Goal: Information Seeking & Learning: Learn about a topic

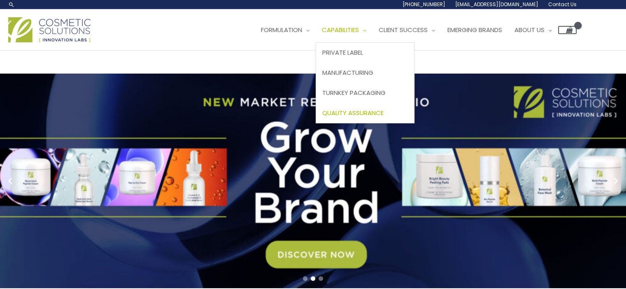
click at [358, 114] on span "Quality Assurance" at bounding box center [352, 113] width 61 height 9
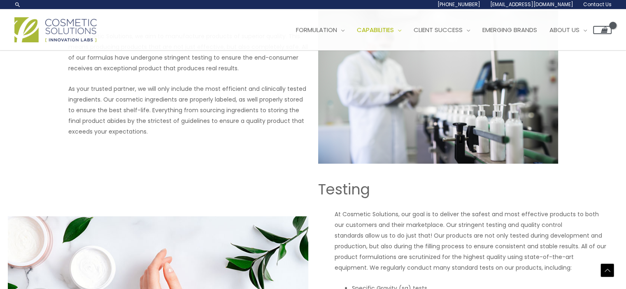
scroll to position [192, 0]
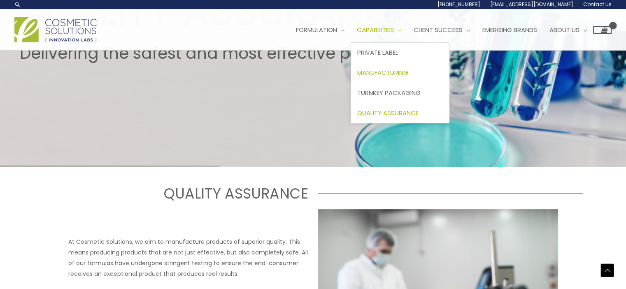
click at [378, 69] on span "Manufacturing" at bounding box center [382, 72] width 51 height 9
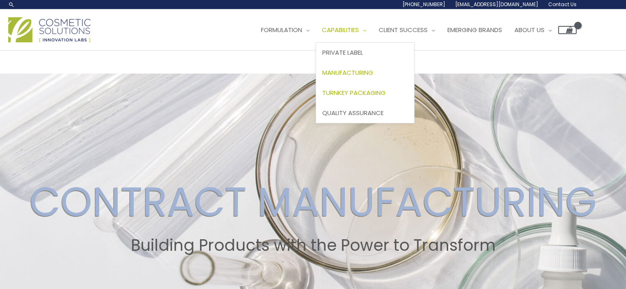
click at [349, 90] on span "Turnkey Packaging" at bounding box center [353, 92] width 63 height 9
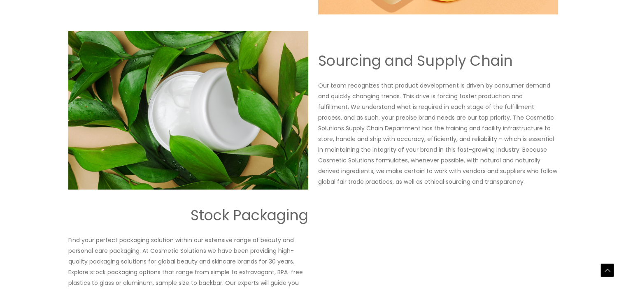
scroll to position [617, 0]
